Goal: Task Accomplishment & Management: Complete application form

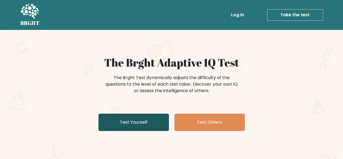
click at [151, 119] on link "Test Yourself" at bounding box center [134, 121] width 71 height 17
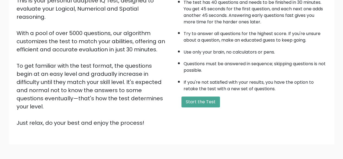
scroll to position [90, 0]
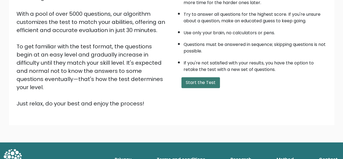
click at [211, 81] on button "Start the Test" at bounding box center [201, 82] width 39 height 11
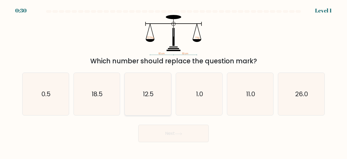
click at [155, 87] on icon "12.5" at bounding box center [148, 94] width 43 height 43
click at [174, 81] on input "c. 12.5" at bounding box center [174, 80] width 0 height 1
radio input "true"
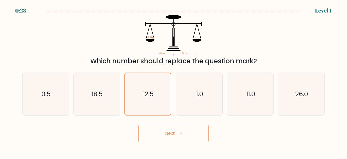
click at [194, 138] on button "Next" at bounding box center [173, 133] width 71 height 17
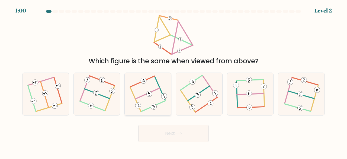
click at [144, 92] on icon at bounding box center [147, 94] width 33 height 34
click at [174, 81] on input "c." at bounding box center [174, 80] width 0 height 1
radio input "true"
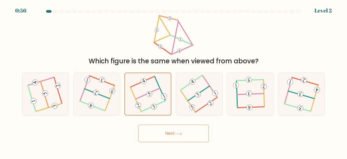
click at [190, 134] on button "Next" at bounding box center [173, 133] width 71 height 17
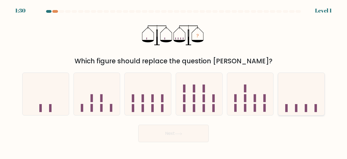
click at [287, 96] on icon at bounding box center [302, 94] width 46 height 38
click at [174, 81] on input "f." at bounding box center [174, 80] width 0 height 1
radio input "true"
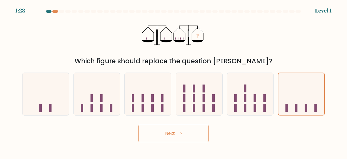
click at [199, 133] on button "Next" at bounding box center [173, 133] width 71 height 17
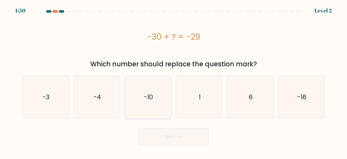
click at [152, 103] on icon "-10" at bounding box center [148, 97] width 43 height 43
click at [174, 81] on input "c. -10" at bounding box center [174, 80] width 0 height 1
radio input "true"
click at [166, 134] on button "Next" at bounding box center [173, 136] width 71 height 17
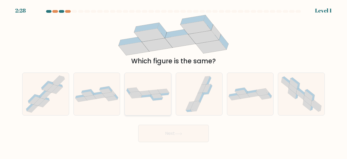
click at [143, 96] on icon at bounding box center [146, 95] width 10 height 3
click at [174, 81] on input "c." at bounding box center [174, 80] width 0 height 1
radio input "true"
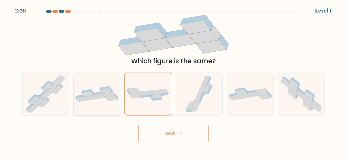
click at [96, 94] on icon at bounding box center [99, 93] width 10 height 4
click at [174, 81] on input "b." at bounding box center [174, 80] width 0 height 1
radio input "true"
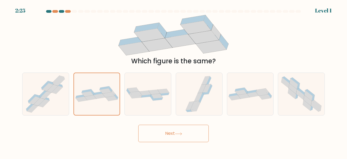
click at [161, 128] on button "Next" at bounding box center [173, 133] width 71 height 17
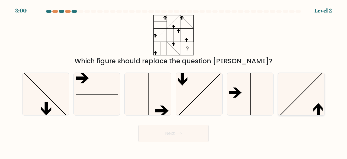
click at [315, 86] on icon at bounding box center [301, 94] width 43 height 43
click at [174, 81] on input "f." at bounding box center [174, 80] width 0 height 1
radio input "true"
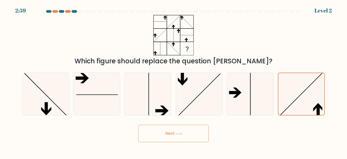
click at [182, 134] on icon at bounding box center [178, 133] width 7 height 2
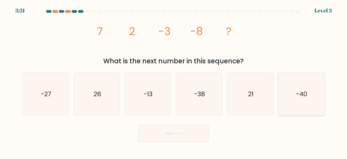
click at [287, 97] on icon "-40" at bounding box center [301, 94] width 43 height 43
click at [174, 81] on input "f. -40" at bounding box center [174, 80] width 0 height 1
radio input "true"
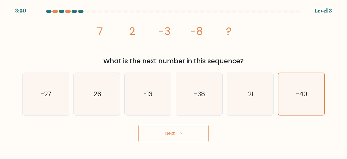
click at [185, 138] on button "Next" at bounding box center [173, 133] width 71 height 17
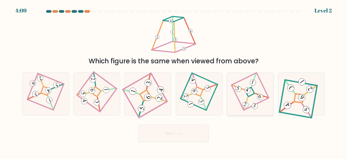
click at [251, 95] on 274 at bounding box center [250, 92] width 10 height 10
click at [174, 81] on input "e." at bounding box center [174, 80] width 0 height 1
radio input "true"
click at [186, 132] on button "Next" at bounding box center [173, 133] width 71 height 17
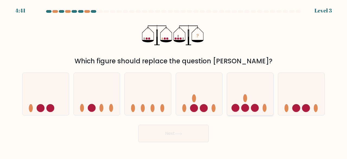
click at [244, 97] on ellipse at bounding box center [246, 98] width 4 height 8
click at [174, 81] on input "e." at bounding box center [174, 80] width 0 height 1
radio input "true"
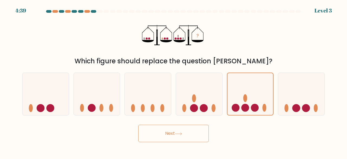
click at [183, 135] on button "Next" at bounding box center [173, 133] width 71 height 17
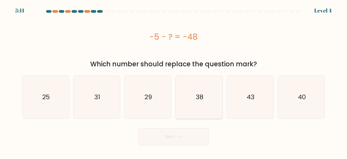
click at [214, 86] on icon "38" at bounding box center [199, 97] width 43 height 43
click at [174, 81] on input "d. 38" at bounding box center [174, 80] width 0 height 1
radio input "true"
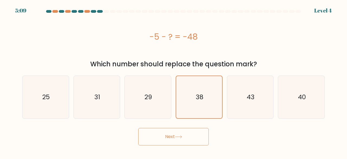
click at [198, 132] on button "Next" at bounding box center [173, 136] width 71 height 17
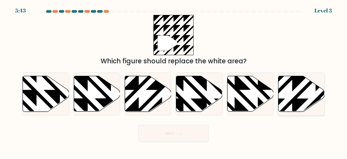
drag, startPoint x: 237, startPoint y: 94, endPoint x: 315, endPoint y: 103, distance: 78.7
click at [315, 103] on div "a. b. c. d." at bounding box center [173, 92] width 307 height 48
click at [315, 103] on icon at bounding box center [315, 75] width 93 height 93
click at [174, 81] on input "f." at bounding box center [174, 80] width 0 height 1
radio input "true"
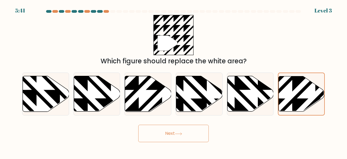
click at [189, 132] on button "Next" at bounding box center [173, 133] width 71 height 17
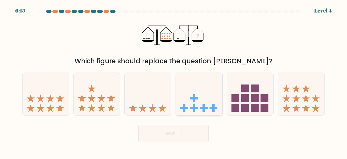
click at [189, 101] on icon at bounding box center [199, 94] width 46 height 38
click at [174, 81] on input "d." at bounding box center [174, 80] width 0 height 1
radio input "true"
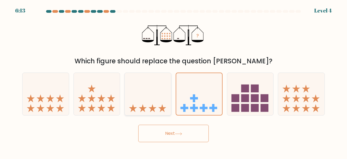
click at [139, 92] on icon at bounding box center [148, 94] width 46 height 38
click at [174, 81] on input "c." at bounding box center [174, 80] width 0 height 1
radio input "true"
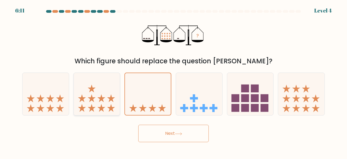
click at [99, 110] on icon at bounding box center [97, 94] width 46 height 38
click at [174, 81] on input "b." at bounding box center [174, 80] width 0 height 1
radio input "true"
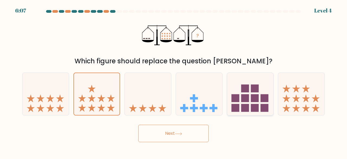
click at [242, 99] on rect at bounding box center [245, 98] width 8 height 8
click at [174, 81] on input "e." at bounding box center [174, 80] width 0 height 1
radio input "true"
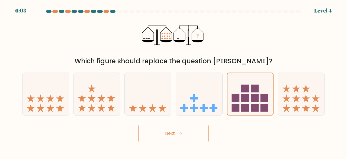
click at [190, 127] on button "Next" at bounding box center [173, 133] width 71 height 17
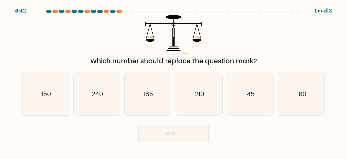
click at [48, 97] on text "150" at bounding box center [46, 93] width 10 height 9
click at [174, 81] on input "a. 150" at bounding box center [174, 80] width 0 height 1
radio input "true"
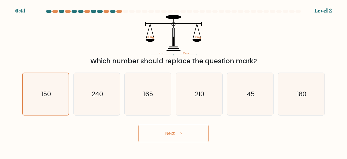
click at [147, 131] on button "Next" at bounding box center [173, 133] width 71 height 17
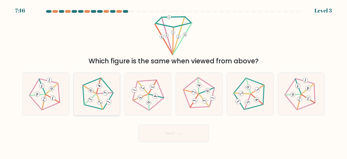
drag, startPoint x: 91, startPoint y: 99, endPoint x: 99, endPoint y: 93, distance: 9.9
click at [99, 93] on icon at bounding box center [97, 94] width 34 height 34
click at [174, 81] on input "b." at bounding box center [174, 80] width 0 height 1
radio input "true"
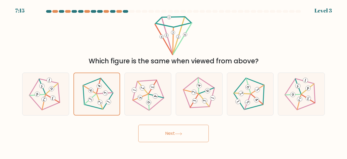
drag, startPoint x: 99, startPoint y: 93, endPoint x: 180, endPoint y: 133, distance: 89.7
click at [180, 133] on form at bounding box center [173, 76] width 347 height 132
click at [180, 133] on icon at bounding box center [178, 133] width 7 height 3
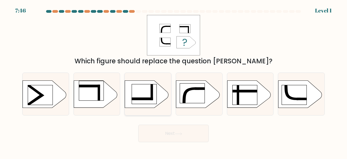
click at [146, 95] on rect at bounding box center [144, 94] width 25 height 20
click at [174, 81] on input "c." at bounding box center [174, 80] width 0 height 1
radio input "true"
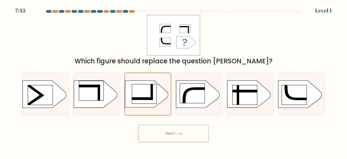
click at [176, 131] on button "Next" at bounding box center [173, 133] width 71 height 17
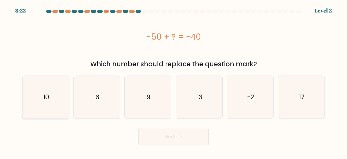
click at [61, 99] on icon "10" at bounding box center [45, 97] width 43 height 43
click at [174, 81] on input "a. 10" at bounding box center [174, 80] width 0 height 1
radio input "true"
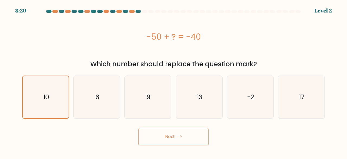
click at [175, 144] on button "Next" at bounding box center [173, 136] width 71 height 17
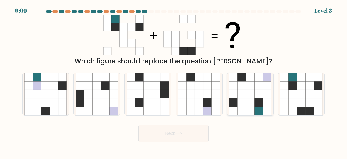
click at [249, 109] on icon at bounding box center [250, 111] width 8 height 8
click at [174, 81] on input "e." at bounding box center [174, 80] width 0 height 1
radio input "true"
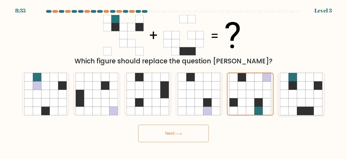
click at [303, 89] on icon at bounding box center [302, 85] width 8 height 8
click at [174, 81] on input "f." at bounding box center [174, 80] width 0 height 1
radio input "true"
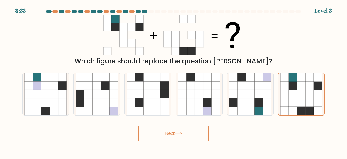
click at [162, 132] on button "Next" at bounding box center [173, 133] width 71 height 17
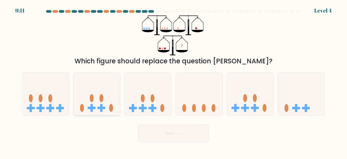
drag, startPoint x: 105, startPoint y: 89, endPoint x: 107, endPoint y: 110, distance: 21.2
click at [107, 110] on icon at bounding box center [97, 94] width 46 height 38
click at [174, 81] on input "b." at bounding box center [174, 80] width 0 height 1
radio input "true"
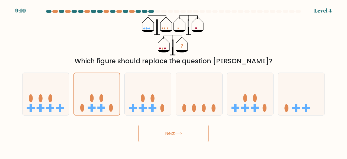
drag, startPoint x: 107, startPoint y: 110, endPoint x: 163, endPoint y: 130, distance: 59.0
click at [163, 130] on form at bounding box center [173, 76] width 347 height 132
click at [163, 130] on button "Next" at bounding box center [173, 133] width 71 height 17
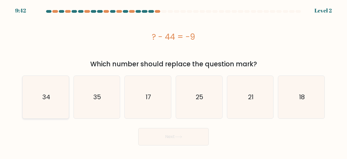
click at [52, 114] on icon "34" at bounding box center [45, 97] width 43 height 43
click at [174, 81] on input "a. 34" at bounding box center [174, 80] width 0 height 1
radio input "true"
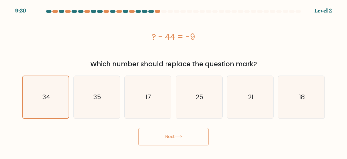
click at [147, 138] on button "Next" at bounding box center [173, 136] width 71 height 17
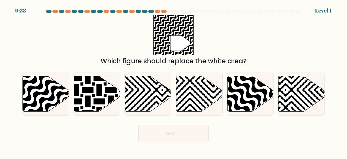
click at [147, 138] on button "Next" at bounding box center [173, 133] width 71 height 17
click at [53, 83] on icon at bounding box center [46, 94] width 46 height 36
click at [174, 81] on input "a." at bounding box center [174, 80] width 0 height 1
radio input "true"
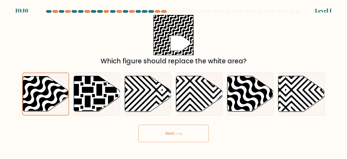
click at [170, 133] on button "Next" at bounding box center [173, 133] width 71 height 17
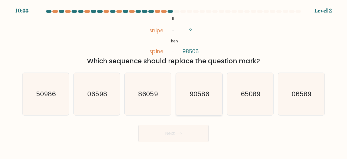
click at [198, 88] on icon "90586" at bounding box center [199, 94] width 43 height 43
click at [174, 81] on input "d. 90586" at bounding box center [174, 80] width 0 height 1
radio input "true"
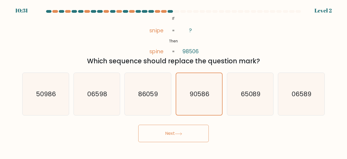
click at [181, 136] on button "Next" at bounding box center [173, 133] width 71 height 17
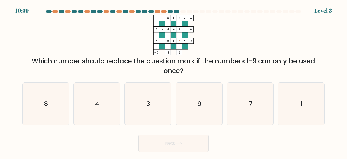
click at [181, 136] on button "Next" at bounding box center [173, 142] width 71 height 17
click at [296, 99] on icon "1" at bounding box center [301, 104] width 43 height 43
click at [174, 81] on input "f. 1" at bounding box center [174, 80] width 0 height 1
radio input "true"
click at [197, 144] on button "Next" at bounding box center [173, 142] width 71 height 17
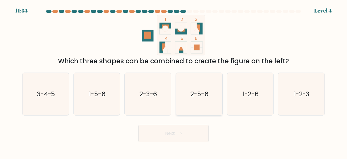
click at [200, 92] on text "2-5-6" at bounding box center [200, 93] width 18 height 9
click at [174, 81] on input "d. 2-5-6" at bounding box center [174, 80] width 0 height 1
radio input "true"
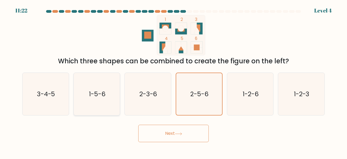
click at [104, 89] on icon "1-5-6" at bounding box center [97, 94] width 43 height 43
click at [174, 81] on input "b. 1-5-6" at bounding box center [174, 80] width 0 height 1
radio input "true"
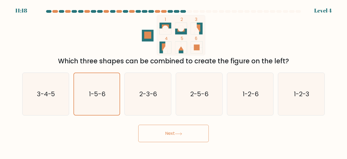
click at [159, 132] on button "Next" at bounding box center [173, 133] width 71 height 17
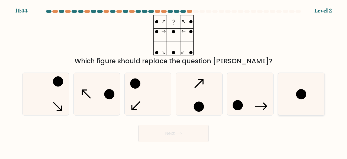
click at [284, 102] on icon at bounding box center [301, 94] width 43 height 43
click at [174, 81] on input "f." at bounding box center [174, 80] width 0 height 1
radio input "true"
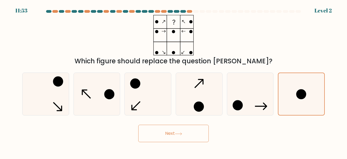
click at [175, 132] on button "Next" at bounding box center [173, 133] width 71 height 17
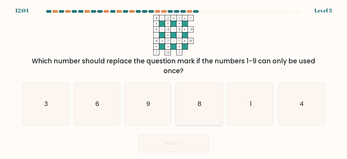
click at [204, 105] on icon "8" at bounding box center [199, 104] width 43 height 43
click at [174, 81] on input "d. 8" at bounding box center [174, 80] width 0 height 1
radio input "true"
click at [185, 137] on button "Next" at bounding box center [173, 142] width 71 height 17
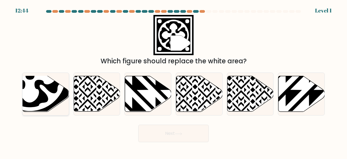
click at [37, 94] on icon at bounding box center [30, 75] width 55 height 55
click at [174, 81] on input "a." at bounding box center [174, 80] width 0 height 1
radio input "true"
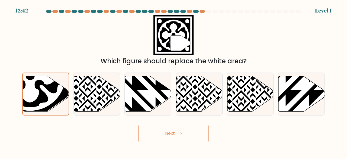
click at [171, 136] on button "Next" at bounding box center [173, 133] width 71 height 17
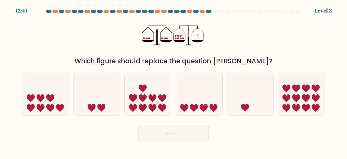
click at [171, 136] on button "Next" at bounding box center [173, 133] width 71 height 17
click at [75, 91] on icon at bounding box center [97, 94] width 46 height 38
click at [174, 81] on input "b." at bounding box center [174, 80] width 0 height 1
radio input "true"
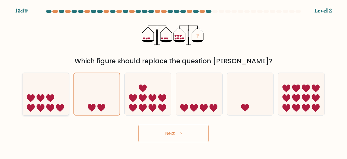
click at [48, 96] on icon at bounding box center [50, 98] width 8 height 8
click at [174, 81] on input "a." at bounding box center [174, 80] width 0 height 1
radio input "true"
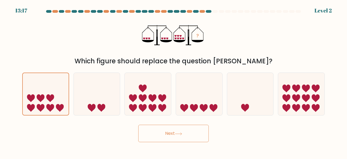
click at [160, 137] on button "Next" at bounding box center [173, 133] width 71 height 17
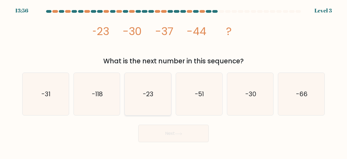
click at [155, 96] on icon "-23" at bounding box center [148, 94] width 43 height 43
click at [174, 81] on input "c. -23" at bounding box center [174, 80] width 0 height 1
radio input "true"
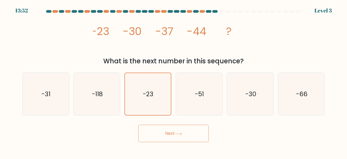
click at [191, 128] on button "Next" at bounding box center [173, 133] width 71 height 17
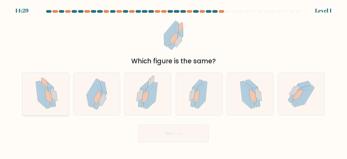
click at [56, 87] on icon at bounding box center [46, 94] width 30 height 43
click at [174, 81] on input "a." at bounding box center [174, 80] width 0 height 1
radio input "true"
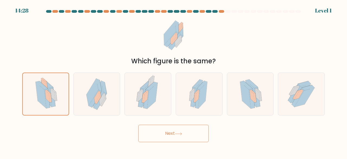
click at [173, 137] on button "Next" at bounding box center [173, 133] width 71 height 17
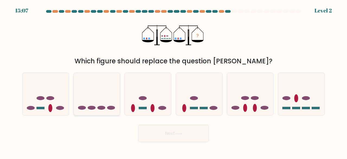
click at [91, 90] on icon at bounding box center [97, 94] width 46 height 38
click at [174, 81] on input "b." at bounding box center [174, 80] width 0 height 1
radio input "true"
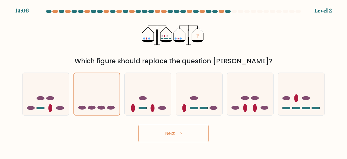
click at [173, 134] on button "Next" at bounding box center [173, 133] width 71 height 17
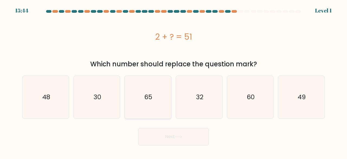
click at [161, 86] on icon "65" at bounding box center [148, 97] width 43 height 43
click at [174, 81] on input "c. 65" at bounding box center [174, 80] width 0 height 1
radio input "true"
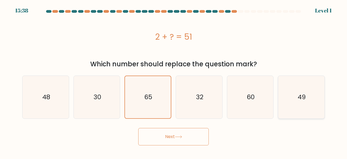
click at [304, 99] on text "49" at bounding box center [302, 97] width 8 height 9
click at [174, 81] on input "f. 49" at bounding box center [174, 80] width 0 height 1
radio input "true"
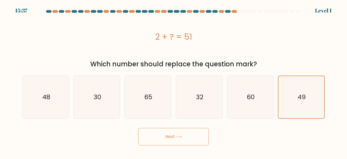
click at [184, 139] on button "Next" at bounding box center [173, 136] width 71 height 17
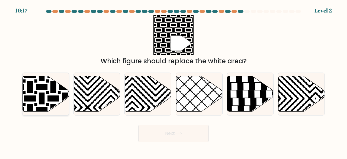
click at [40, 86] on icon at bounding box center [29, 75] width 93 height 93
click at [174, 81] on input "a." at bounding box center [174, 80] width 0 height 1
radio input "true"
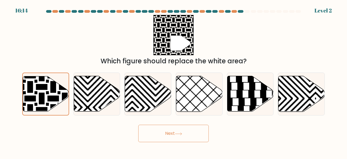
click at [177, 137] on button "Next" at bounding box center [173, 133] width 71 height 17
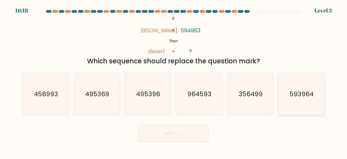
click at [299, 89] on icon "593964" at bounding box center [301, 94] width 43 height 43
click at [174, 81] on input "f. 593964" at bounding box center [174, 80] width 0 height 1
radio input "true"
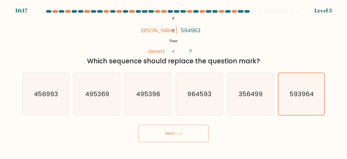
click at [194, 135] on button "Next" at bounding box center [173, 133] width 71 height 17
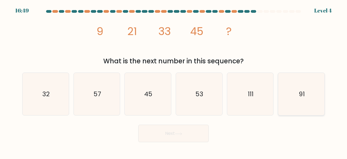
click at [301, 105] on icon "91" at bounding box center [301, 94] width 43 height 43
click at [174, 81] on input "f. 91" at bounding box center [174, 80] width 0 height 1
radio input "true"
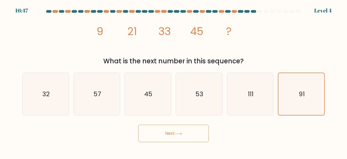
click at [192, 134] on button "Next" at bounding box center [173, 133] width 71 height 17
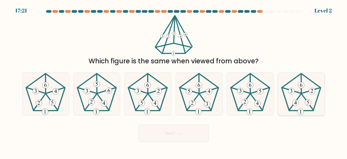
click at [308, 87] on icon at bounding box center [301, 94] width 43 height 43
click at [174, 81] on input "f." at bounding box center [174, 80] width 0 height 1
radio input "true"
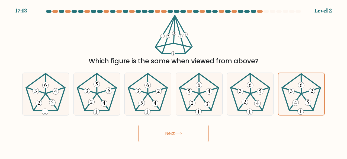
click at [183, 140] on button "Next" at bounding box center [173, 133] width 71 height 17
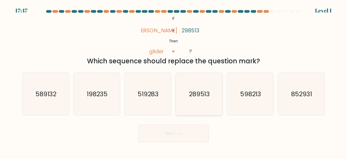
click at [203, 85] on icon "289513" at bounding box center [199, 94] width 43 height 43
click at [174, 81] on input "d. 289513" at bounding box center [174, 80] width 0 height 1
radio input "true"
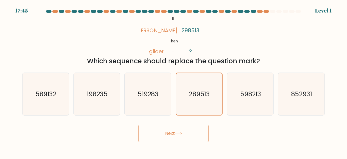
click at [182, 130] on button "Next" at bounding box center [173, 133] width 71 height 17
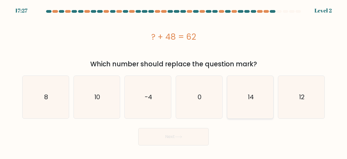
click at [244, 100] on icon "14" at bounding box center [250, 97] width 43 height 43
click at [174, 81] on input "e. 14" at bounding box center [174, 80] width 0 height 1
radio input "true"
click at [191, 132] on button "Next" at bounding box center [173, 136] width 71 height 17
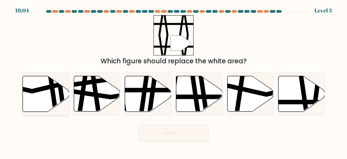
click at [47, 93] on icon at bounding box center [46, 94] width 46 height 36
click at [174, 81] on input "a." at bounding box center [174, 80] width 0 height 1
radio input "true"
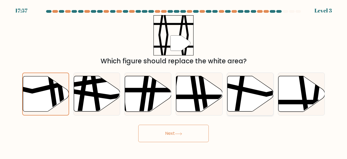
click at [258, 92] on icon at bounding box center [265, 89] width 93 height 11
click at [174, 81] on input "e." at bounding box center [174, 80] width 0 height 1
radio input "true"
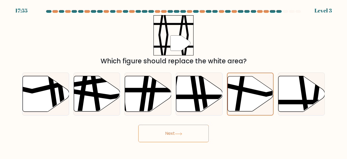
click at [182, 133] on icon at bounding box center [178, 133] width 7 height 2
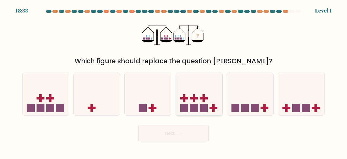
click at [208, 102] on icon at bounding box center [199, 94] width 46 height 38
click at [174, 81] on input "d." at bounding box center [174, 80] width 0 height 1
radio input "true"
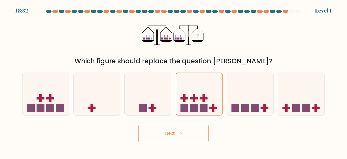
click at [190, 133] on button "Next" at bounding box center [173, 133] width 71 height 17
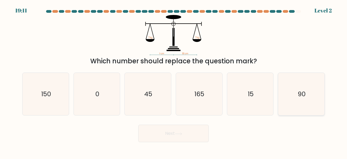
click at [296, 102] on icon "90" at bounding box center [301, 94] width 43 height 43
click at [174, 81] on input "f. 90" at bounding box center [174, 80] width 0 height 1
radio input "true"
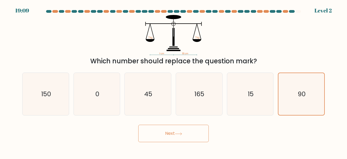
click at [177, 129] on button "Next" at bounding box center [173, 133] width 71 height 17
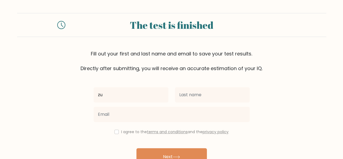
type input "z"
type input "Sofia"
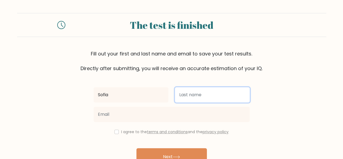
click at [188, 97] on input "text" at bounding box center [212, 94] width 75 height 15
type input "Wilders"
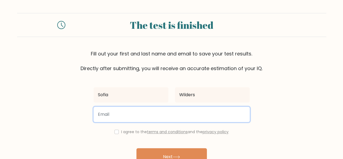
click at [153, 116] on input "email" at bounding box center [172, 114] width 156 height 15
type input "zuribranwen.gvelando@gmail.com"
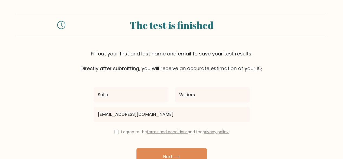
click at [119, 132] on div "I agree to the terms and conditions and the privacy policy" at bounding box center [171, 131] width 163 height 7
click at [116, 133] on input "checkbox" at bounding box center [117, 131] width 4 height 4
click at [117, 132] on input "checkbox" at bounding box center [117, 131] width 4 height 4
checkbox input "false"
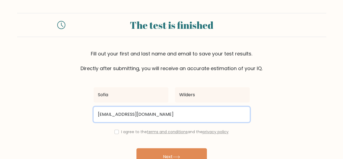
click at [189, 114] on input "zuribranwen.gvelando@gmail.com" at bounding box center [172, 114] width 156 height 15
type input "z"
click at [169, 115] on input "email" at bounding box center [172, 114] width 156 height 15
type input "iammgv.412@gmail.com"
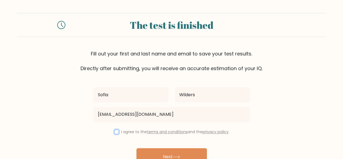
click at [115, 131] on input "checkbox" at bounding box center [117, 131] width 4 height 4
checkbox input "true"
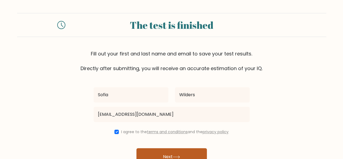
click at [158, 150] on button "Next" at bounding box center [172, 156] width 71 height 17
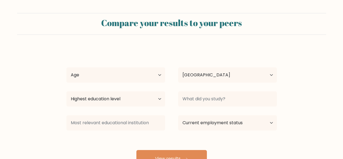
select select "PH"
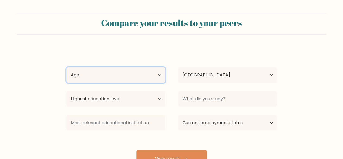
click at [160, 67] on select "Age Under [DEMOGRAPHIC_DATA] [DEMOGRAPHIC_DATA] [DEMOGRAPHIC_DATA] [DEMOGRAPHIC…" at bounding box center [116, 74] width 99 height 15
select select "18_24"
click at [67, 67] on select "Age Under [DEMOGRAPHIC_DATA] [DEMOGRAPHIC_DATA] [DEMOGRAPHIC_DATA] [DEMOGRAPHIC…" at bounding box center [116, 74] width 99 height 15
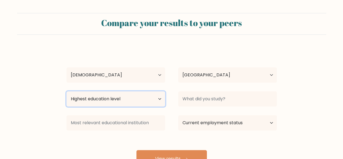
click at [159, 97] on select "Highest education level No schooling Primary Lower Secondary Upper Secondary Oc…" at bounding box center [116, 98] width 99 height 15
select select "masters_degree"
click at [67, 91] on select "Highest education level No schooling Primary Lower Secondary Upper Secondary Oc…" at bounding box center [116, 98] width 99 height 15
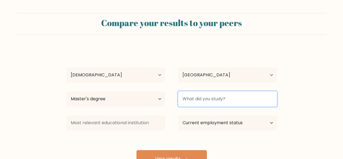
click at [195, 99] on input at bounding box center [227, 98] width 99 height 15
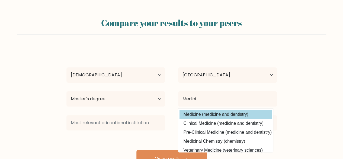
click at [216, 115] on div "[PERSON_NAME] Age Under [DEMOGRAPHIC_DATA] [DEMOGRAPHIC_DATA] [DEMOGRAPHIC_DATA…" at bounding box center [171, 107] width 217 height 119
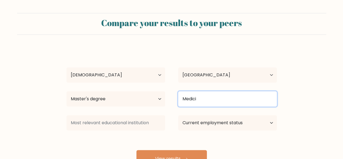
click at [214, 96] on input "Medici" at bounding box center [227, 98] width 99 height 15
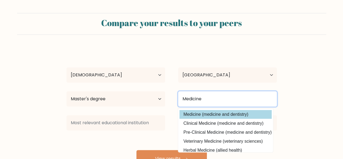
type input "Medicine"
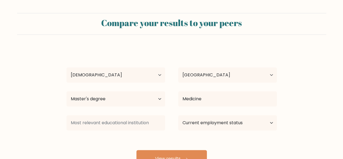
click at [205, 110] on div "[PERSON_NAME] Age Under [DEMOGRAPHIC_DATA] [DEMOGRAPHIC_DATA] [DEMOGRAPHIC_DATA…" at bounding box center [171, 107] width 217 height 119
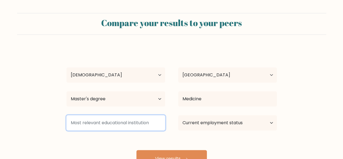
click at [149, 126] on input at bounding box center [116, 122] width 99 height 15
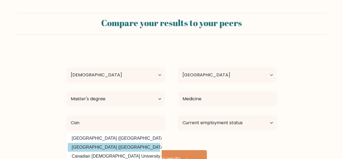
click at [118, 146] on div "[PERSON_NAME] Age Under [DEMOGRAPHIC_DATA] [DEMOGRAPHIC_DATA] [DEMOGRAPHIC_DATA…" at bounding box center [171, 107] width 217 height 119
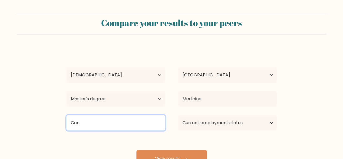
click at [131, 127] on input "Can" at bounding box center [116, 122] width 99 height 15
click at [88, 120] on input "Can" at bounding box center [116, 122] width 99 height 15
type input "C"
type input "c"
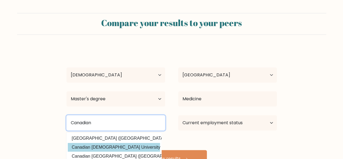
type input "Canadian"
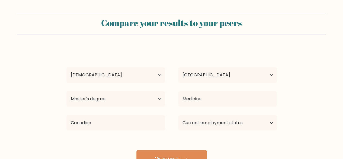
click at [99, 148] on div "[PERSON_NAME] Age Under [DEMOGRAPHIC_DATA] [DEMOGRAPHIC_DATA] [DEMOGRAPHIC_DATA…" at bounding box center [171, 107] width 217 height 119
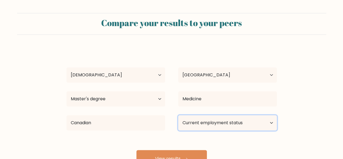
click at [190, 123] on select "Current employment status Employed Student Retired Other / prefer not to answer" at bounding box center [227, 122] width 99 height 15
select select "other"
click at [178, 115] on select "Current employment status Employed Student Retired Other / prefer not to answer" at bounding box center [227, 122] width 99 height 15
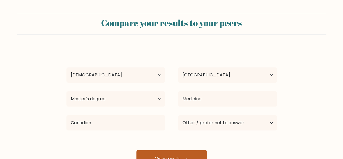
click at [165, 156] on button "View results" at bounding box center [172, 158] width 71 height 17
